Goal: Transaction & Acquisition: Download file/media

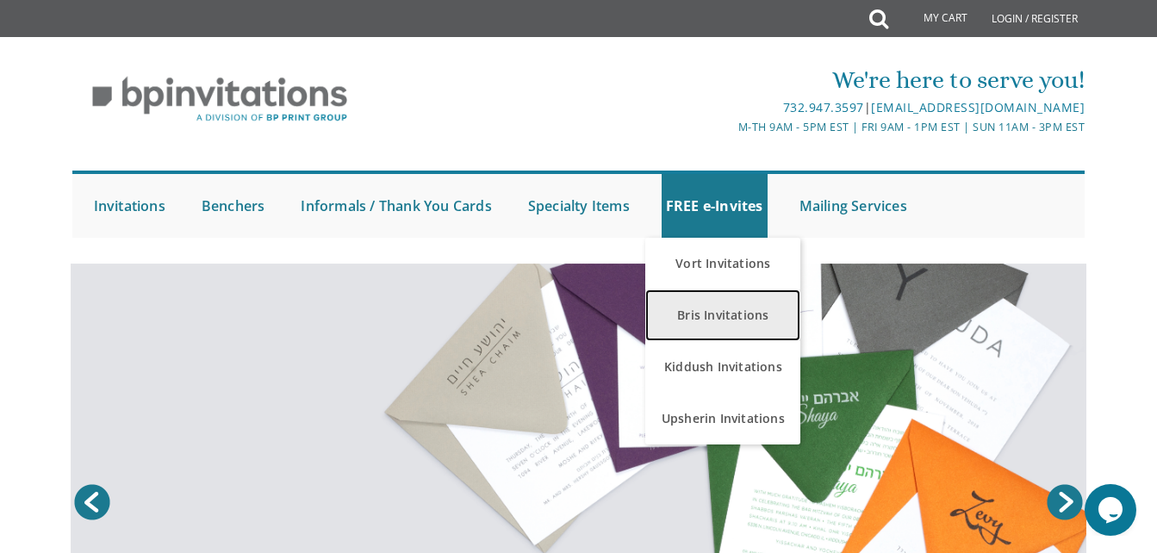
click at [703, 325] on link "Bris Invitations" at bounding box center [722, 315] width 155 height 52
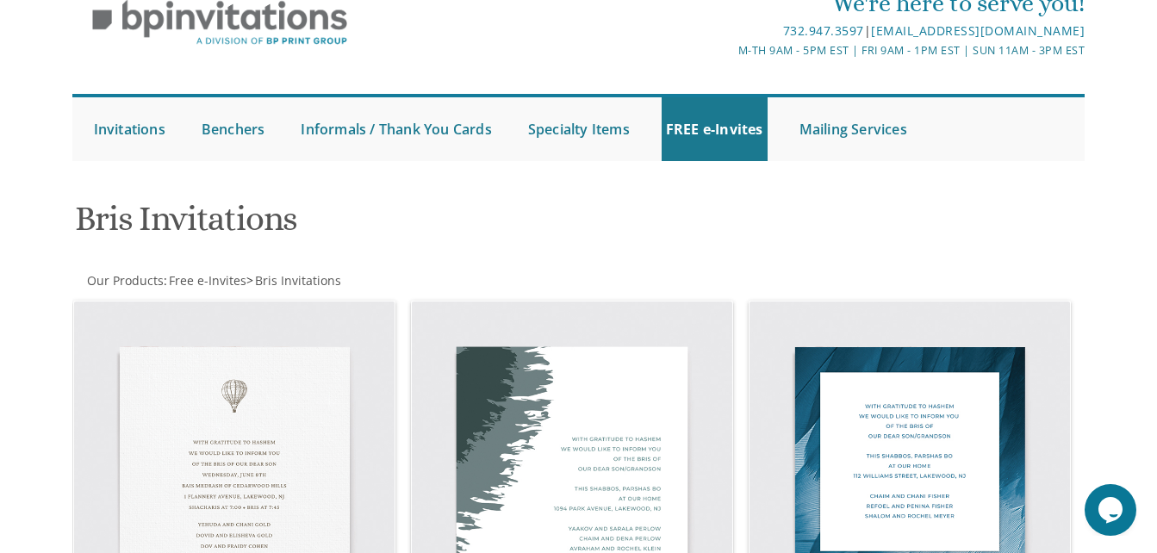
scroll to position [51, 0]
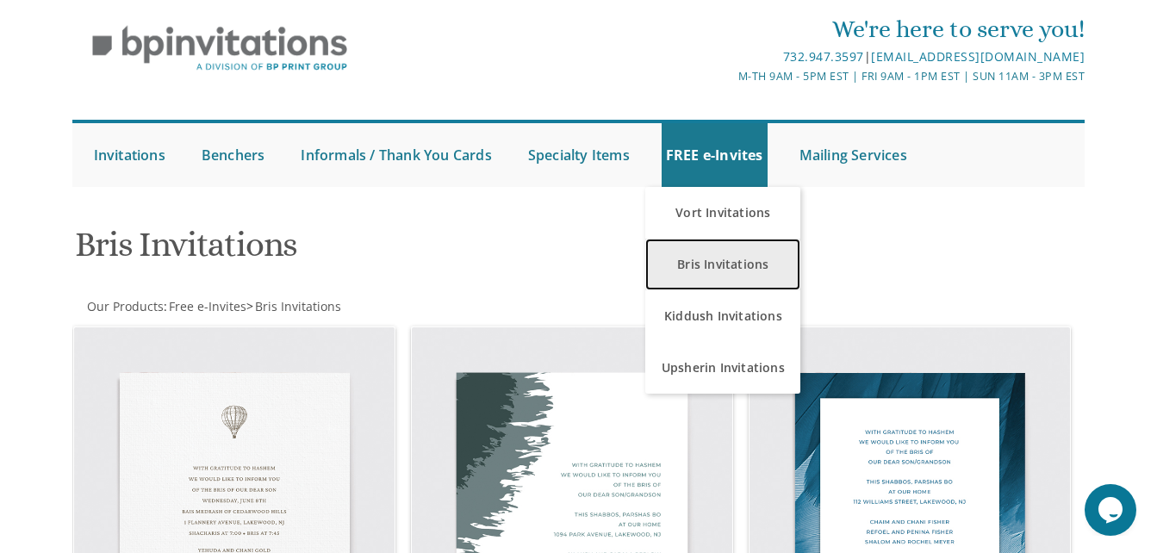
click at [794, 280] on link "Bris Invitations" at bounding box center [722, 265] width 155 height 52
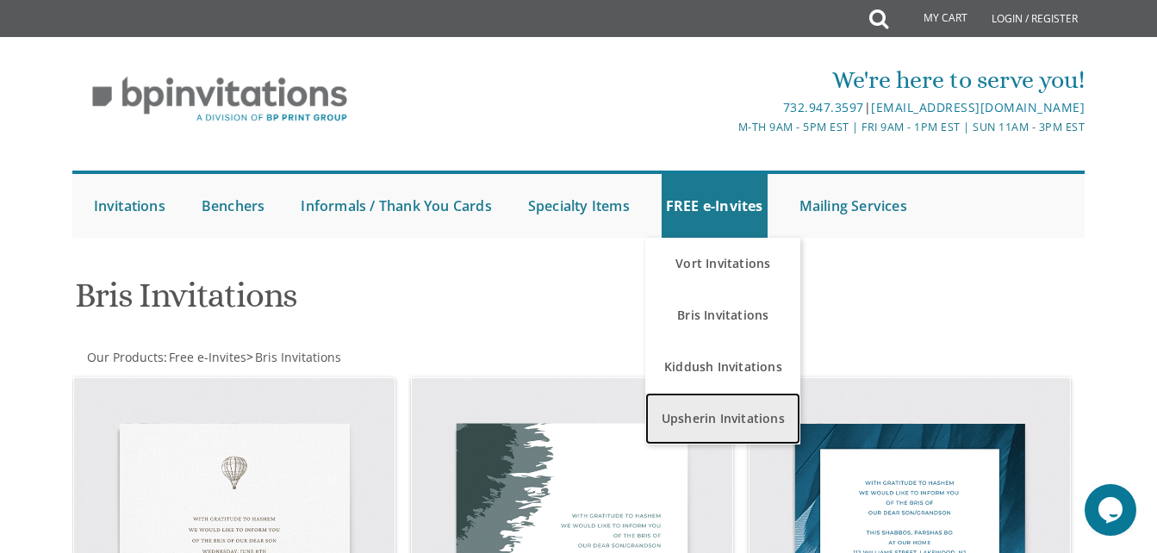
click at [724, 419] on link "Upsherin Invitations" at bounding box center [722, 419] width 155 height 52
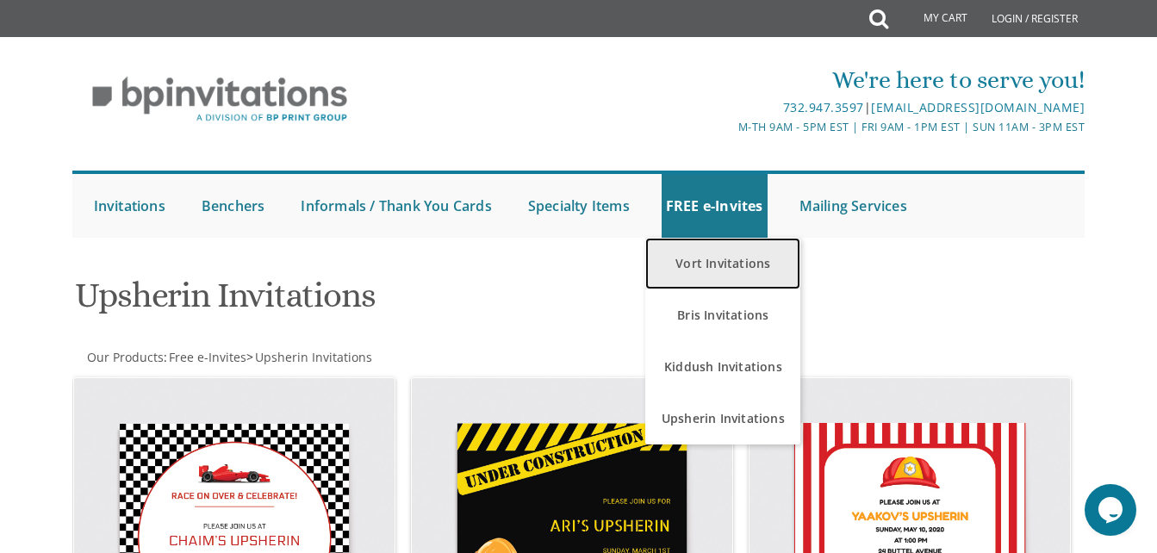
click at [702, 248] on link "Vort Invitations" at bounding box center [722, 264] width 155 height 52
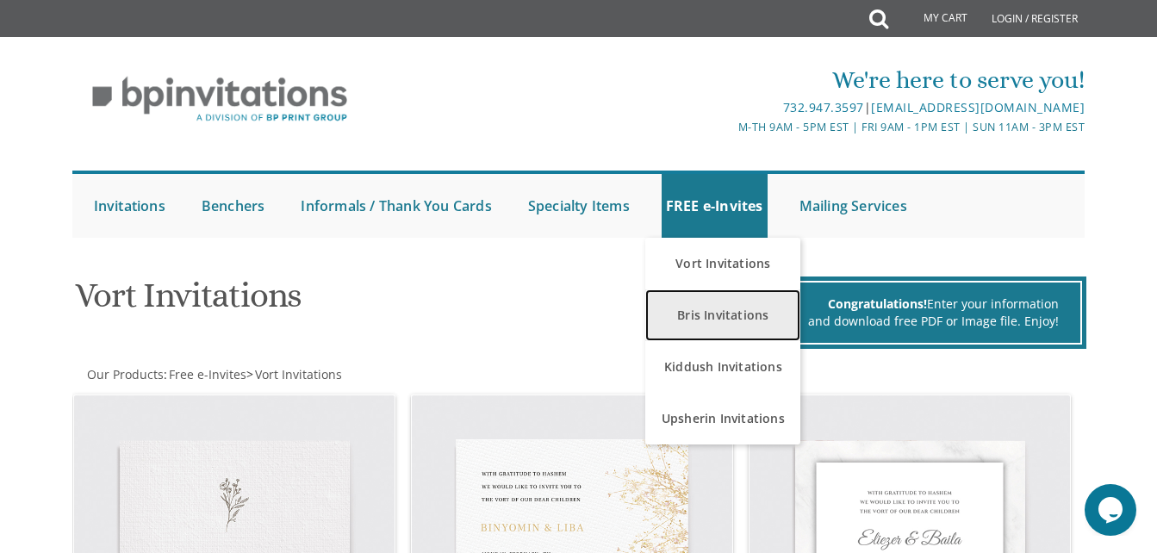
click at [713, 314] on link "Bris Invitations" at bounding box center [722, 315] width 155 height 52
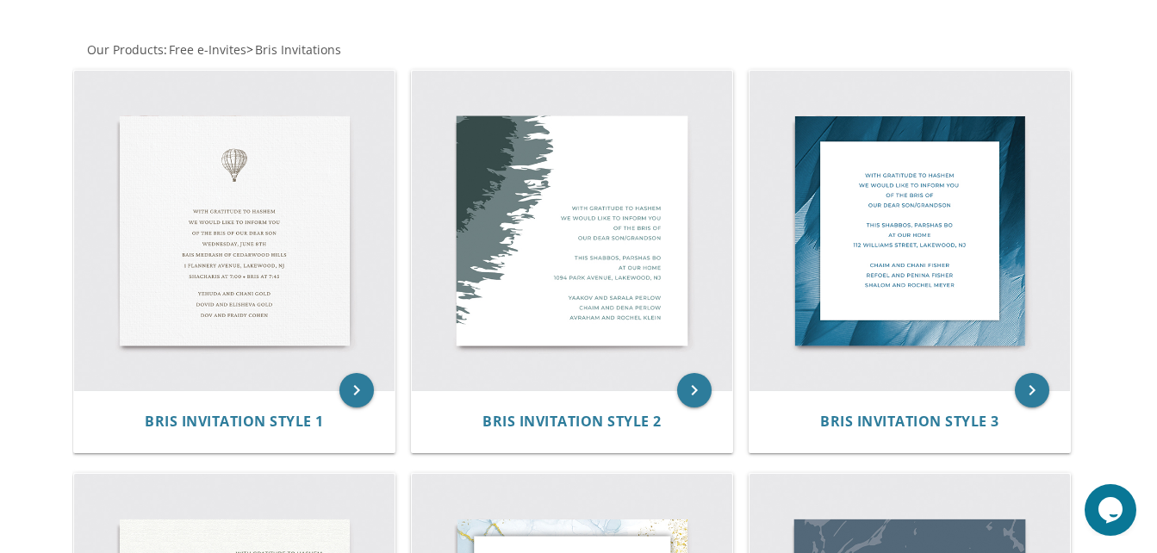
scroll to position [313, 0]
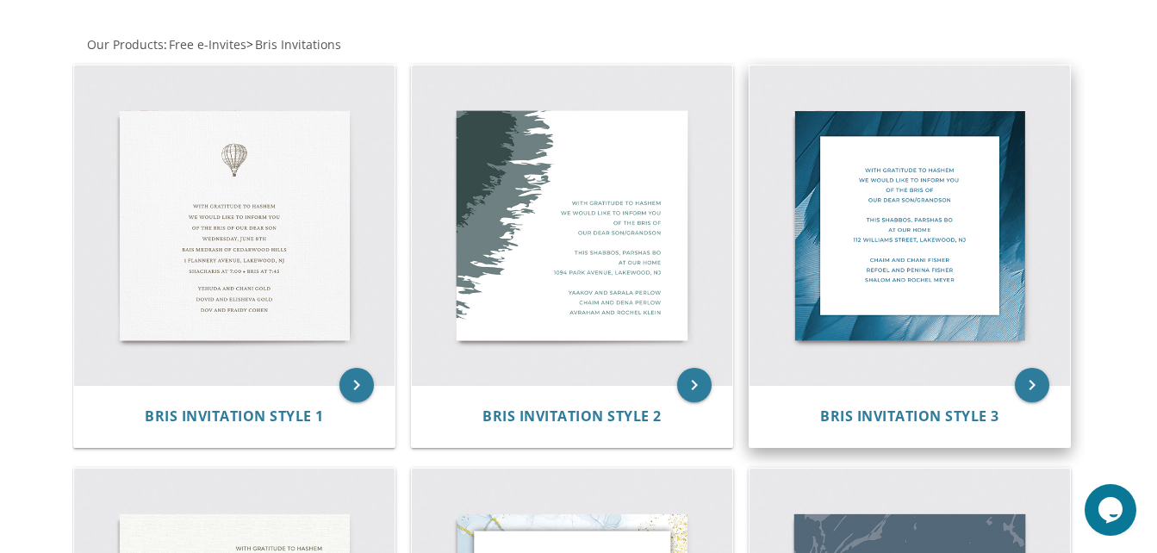
click at [870, 300] on img at bounding box center [909, 225] width 320 height 320
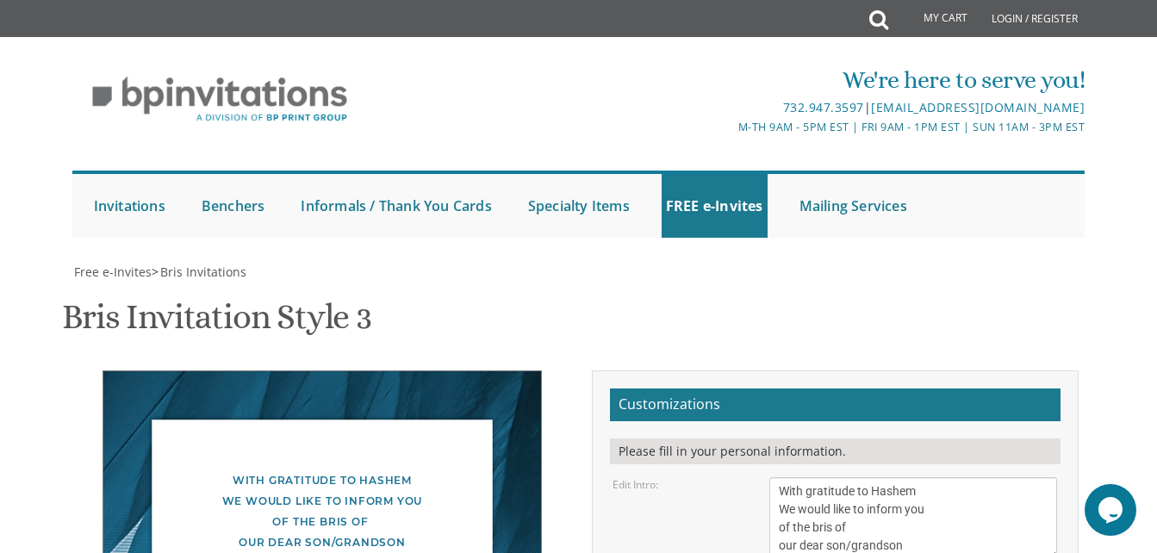
scroll to position [298, 0]
drag, startPoint x: 905, startPoint y: 250, endPoint x: 844, endPoint y: 253, distance: 61.3
click at [844, 477] on textarea "With gratitude to Hashem We would like to inform you of the bris of our dear so…" at bounding box center [913, 518] width 288 height 83
type textarea "With gratitude to Hashem We would like to inform you of the bris of our dear son"
drag, startPoint x: 790, startPoint y: 295, endPoint x: 966, endPoint y: 291, distance: 175.7
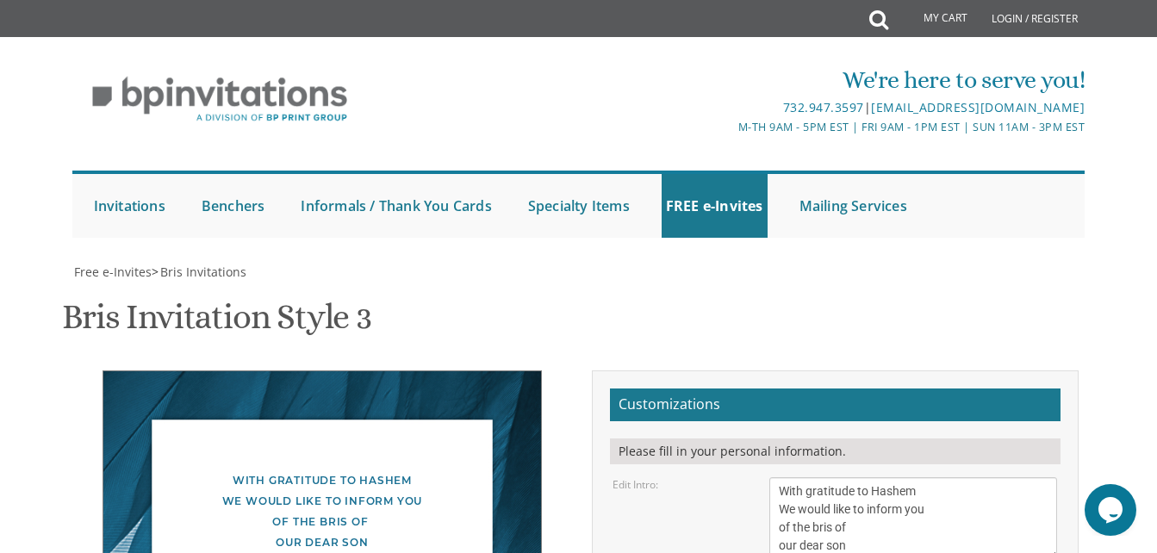
drag, startPoint x: 874, startPoint y: 311, endPoint x: 780, endPoint y: 315, distance: 94.8
drag, startPoint x: 858, startPoint y: 311, endPoint x: 775, endPoint y: 314, distance: 82.7
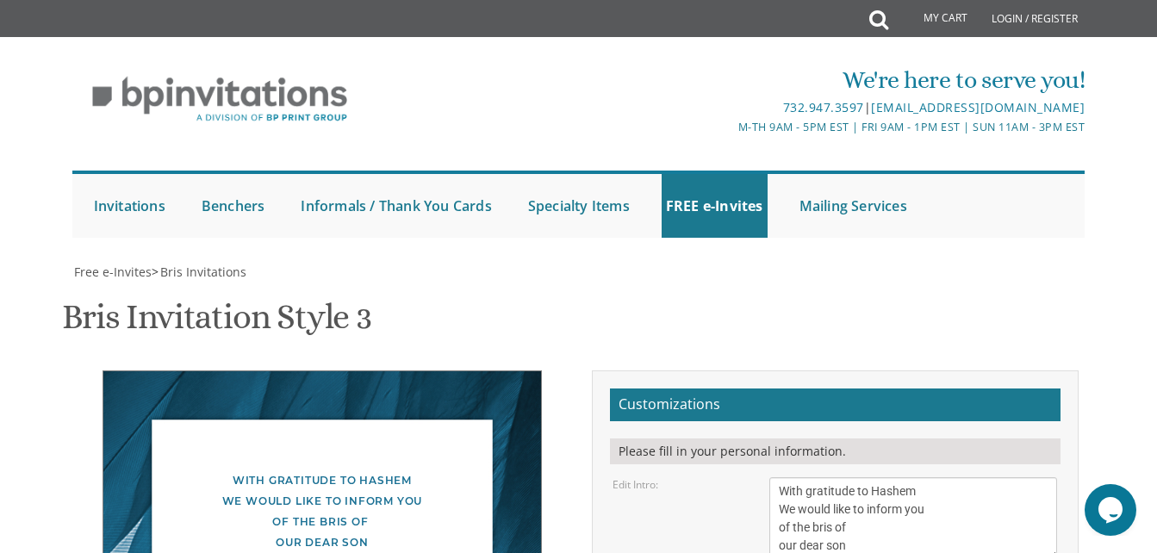
drag, startPoint x: 975, startPoint y: 333, endPoint x: 761, endPoint y: 348, distance: 215.0
type textarea "[DATE], 1st Day Chol Hamoed At Kol Torah [STREET_ADDRESS][PERSON_NAME]"
click at [774, 477] on textarea "With gratitude to Hashem We would like to inform you of the bris of our dear so…" at bounding box center [913, 518] width 288 height 83
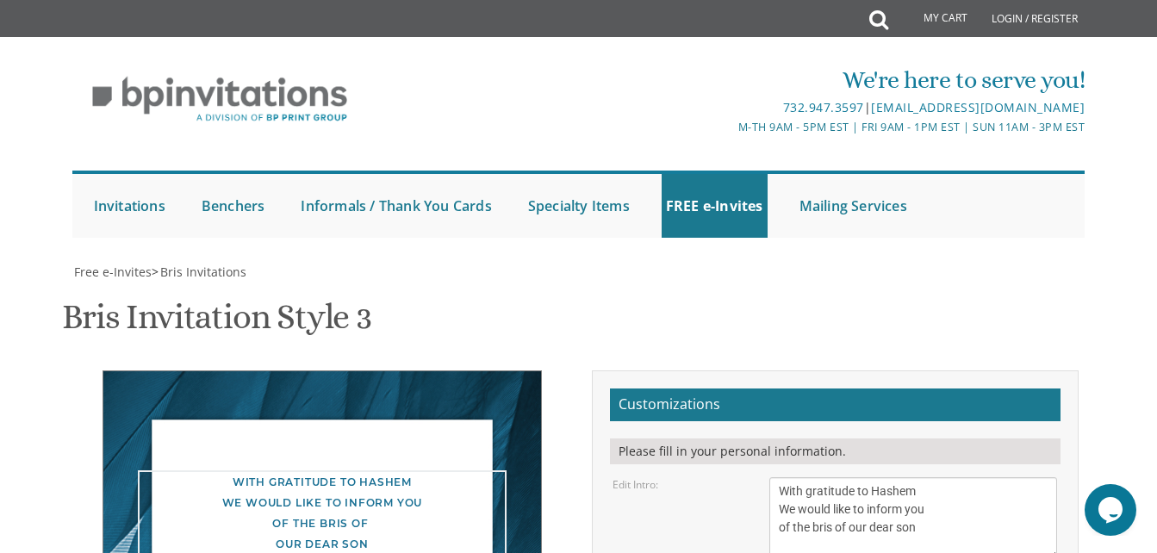
type textarea "With gratitude to Hashem We would like to inform you of the bris of our dear son"
drag, startPoint x: 969, startPoint y: 326, endPoint x: 776, endPoint y: 328, distance: 193.0
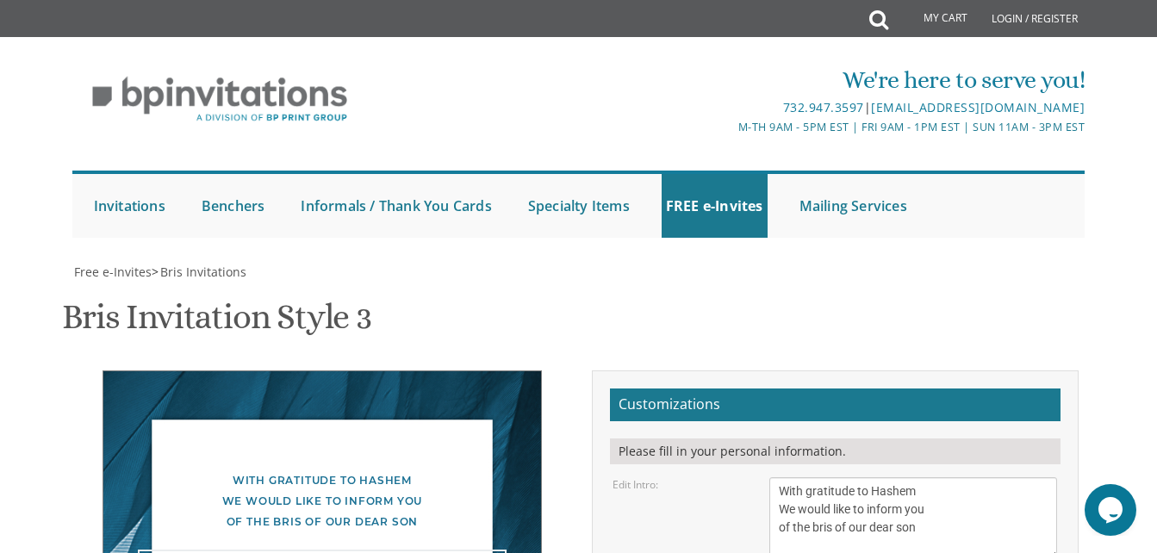
paste textarea "[STREET_ADDRESS]"
drag, startPoint x: 795, startPoint y: 332, endPoint x: 780, endPoint y: 336, distance: 15.9
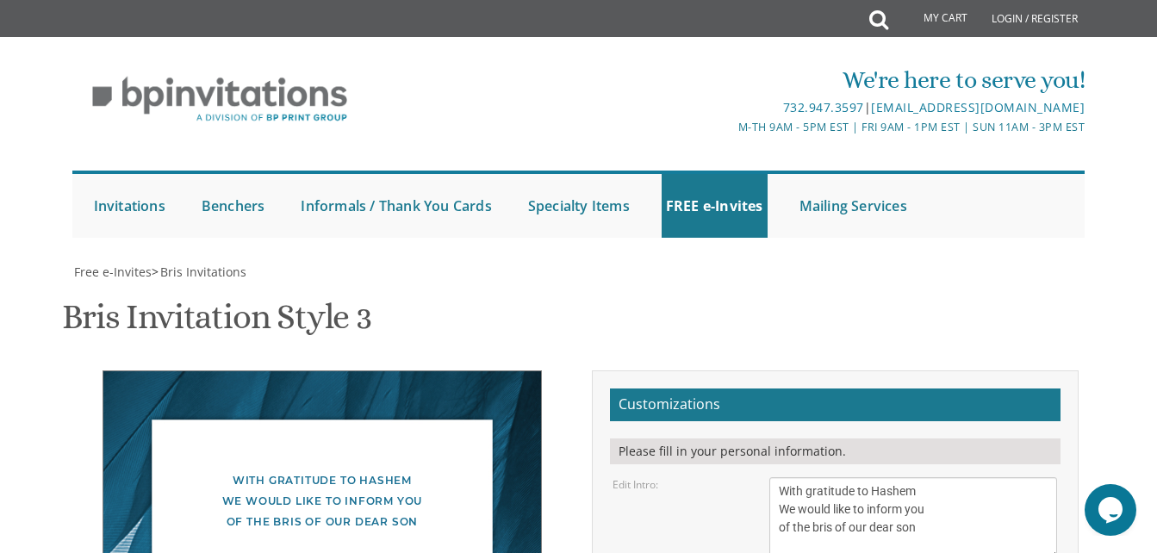
drag, startPoint x: 834, startPoint y: 334, endPoint x: 844, endPoint y: 334, distance: 10.3
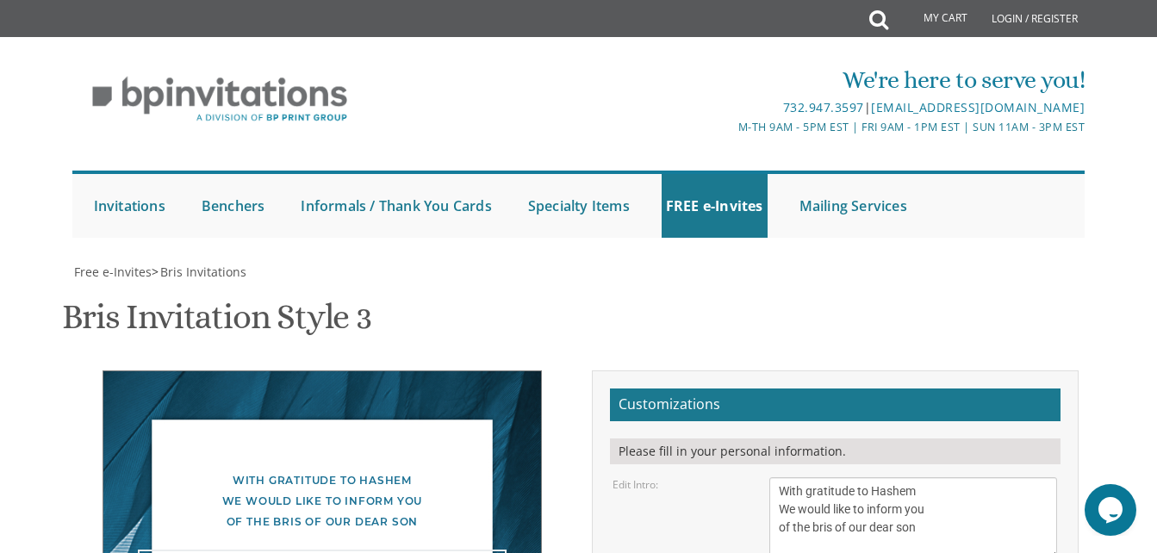
scroll to position [49, 0]
type textarea "[DATE] 1st Day Chol Hamoed Kol Torah: [STREET_ADDRESS] Shacharis: 8:30am ([PERS…"
drag, startPoint x: 911, startPoint y: 393, endPoint x: 779, endPoint y: 381, distance: 133.2
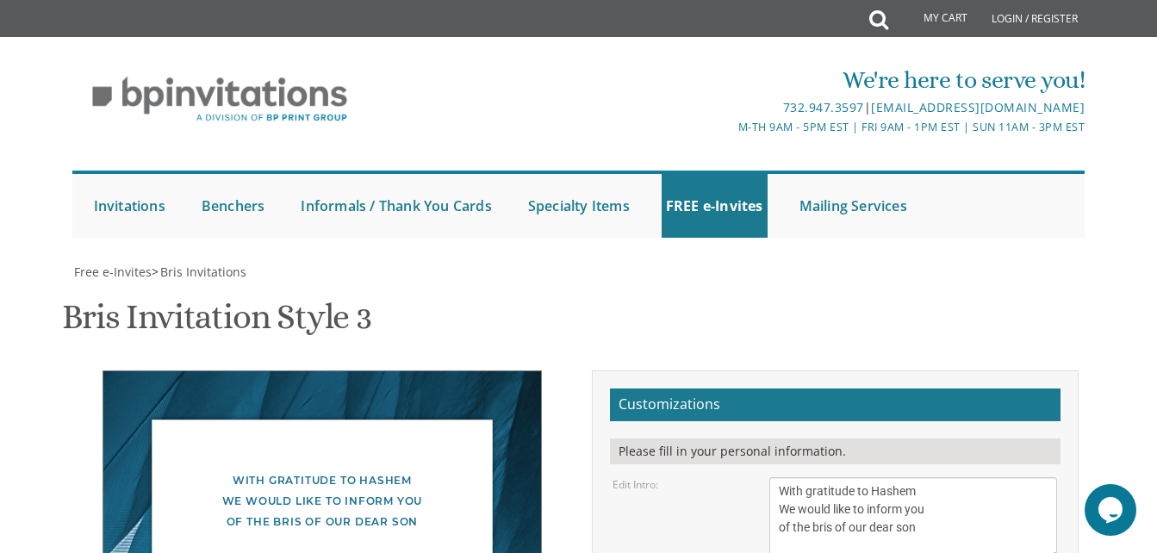
type textarea "S"
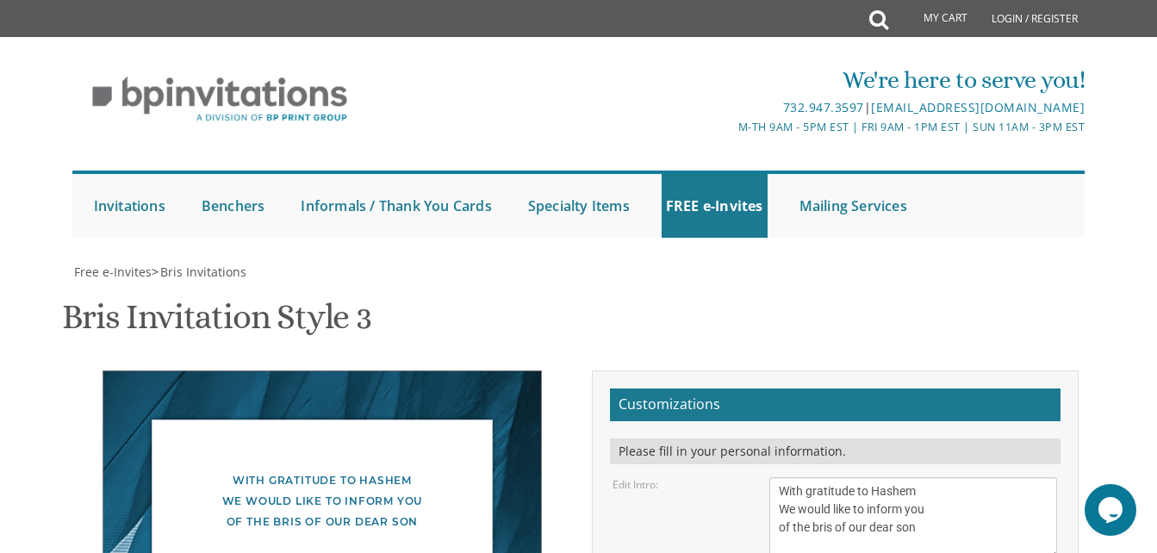
type textarea "[PERSON_NAME] & [PERSON_NAME]"
click at [649, 477] on div "Edit Intro: With gratitude to [PERSON_NAME] We would like to inform you of the …" at bounding box center [834, 518] width 470 height 83
drag, startPoint x: 858, startPoint y: 317, endPoint x: 889, endPoint y: 317, distance: 31.0
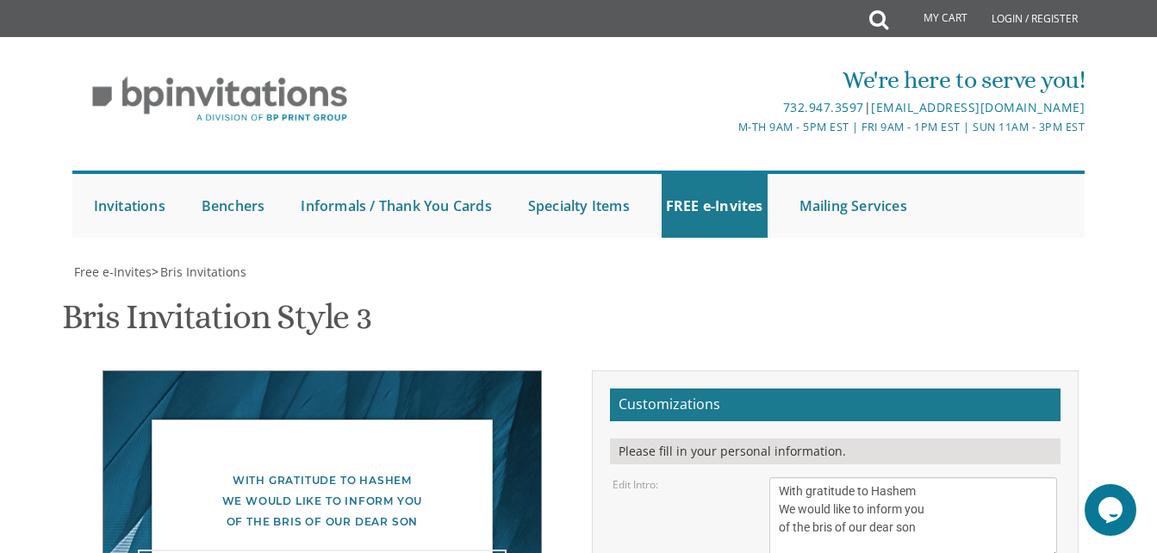
click at [898, 477] on textarea "With gratitude to Hashem We would like to inform you of the bris of our dear so…" at bounding box center [913, 518] width 288 height 83
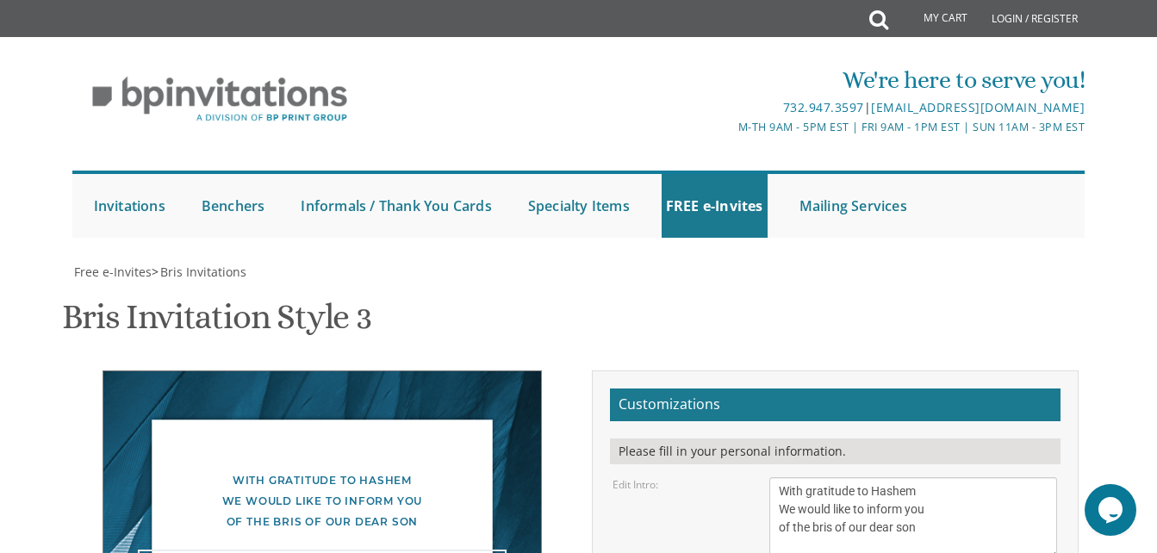
drag, startPoint x: 856, startPoint y: 295, endPoint x: 838, endPoint y: 297, distance: 18.3
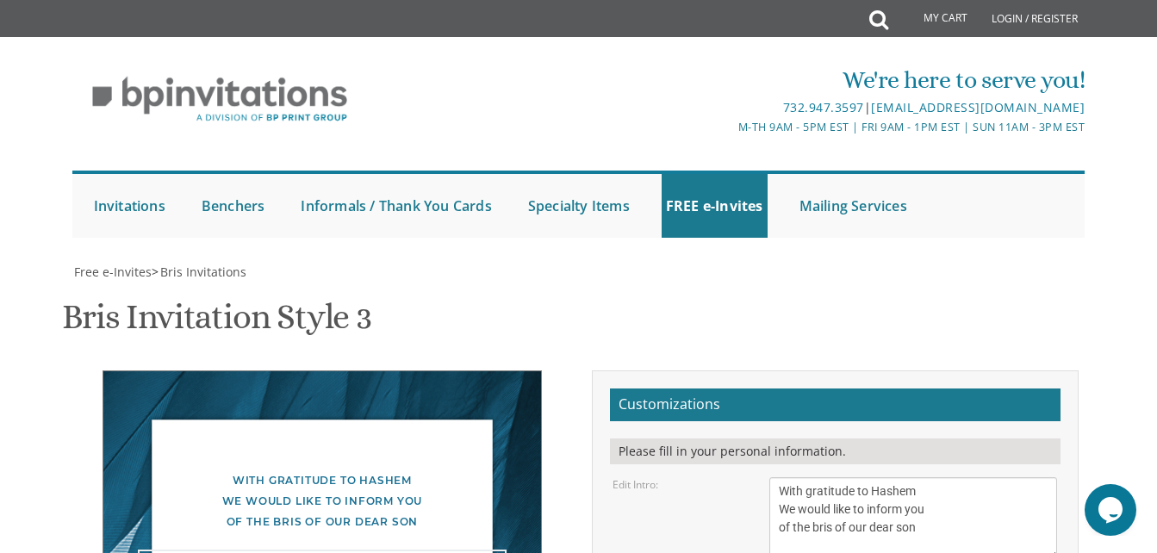
click at [845, 477] on textarea "With gratitude to Hashem We would like to inform you of the bris of our dear so…" at bounding box center [913, 518] width 288 height 83
type textarea "[DATE] 1st Day Chol Hamoed Kol Torah [STREET_ADDRESS] Shacharis at 8:30am (Ezra…"
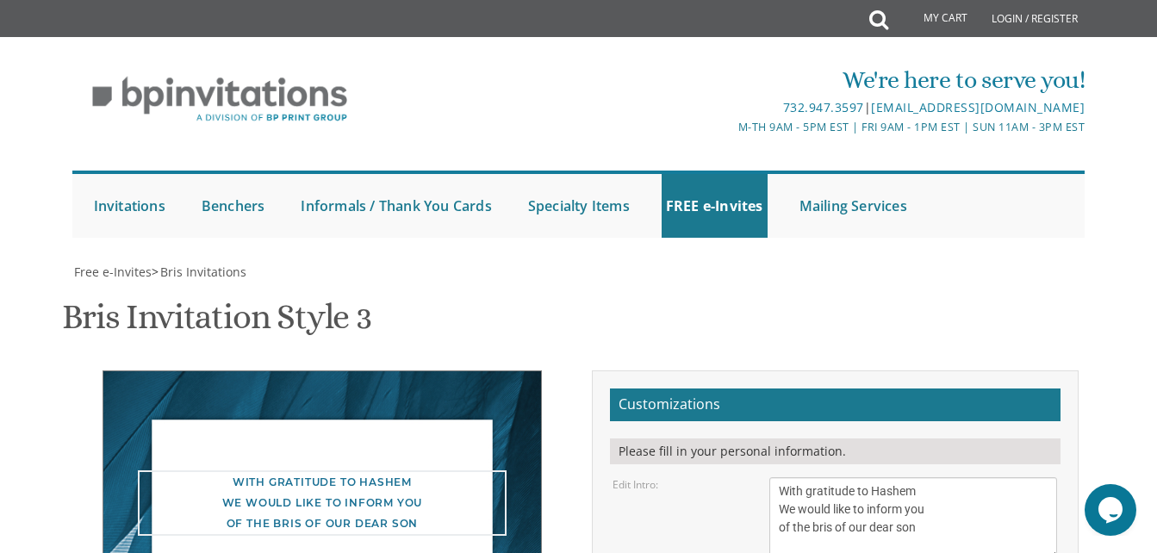
click at [917, 477] on textarea "With gratitude to Hashem We would like to inform you of the bris of our dear so…" at bounding box center [913, 518] width 288 height 83
type input "[EMAIL_ADDRESS][DOMAIN_NAME]"
